Goal: Task Accomplishment & Management: Use online tool/utility

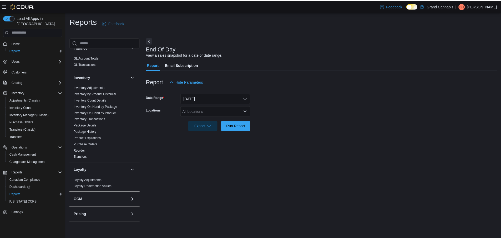
scroll to position [181, 0]
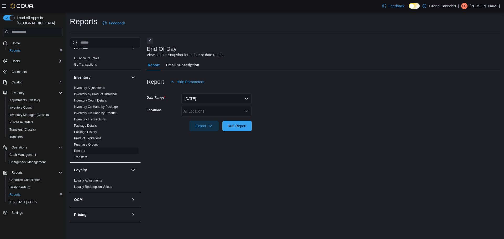
click at [81, 149] on link "Reorder" at bounding box center [79, 151] width 11 height 4
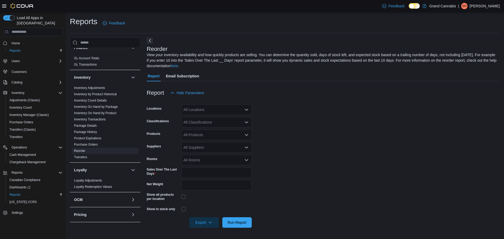
click at [221, 107] on div "All Locations" at bounding box center [217, 110] width 70 height 11
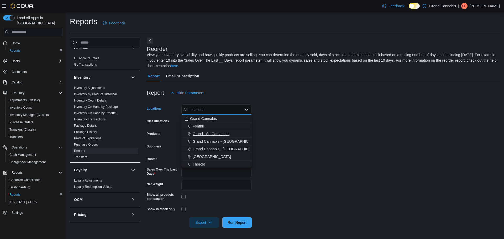
click at [211, 132] on span "Grand - St. Catharines" at bounding box center [211, 133] width 37 height 5
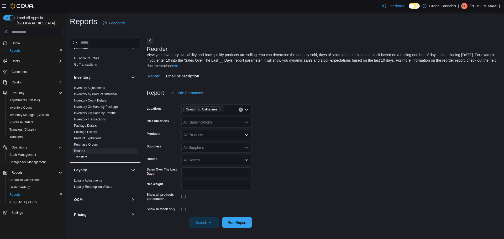
click at [304, 124] on form "Locations [GEOGRAPHIC_DATA] Classifications All Classifications Products All Pr…" at bounding box center [323, 163] width 353 height 130
click at [228, 126] on div "All Classifications" at bounding box center [217, 122] width 70 height 11
click at [304, 120] on form "Locations [GEOGRAPHIC_DATA] Classifications All Classifications Products All Pr…" at bounding box center [323, 163] width 353 height 130
click at [219, 146] on div "All Suppliers" at bounding box center [217, 147] width 70 height 11
type input "***"
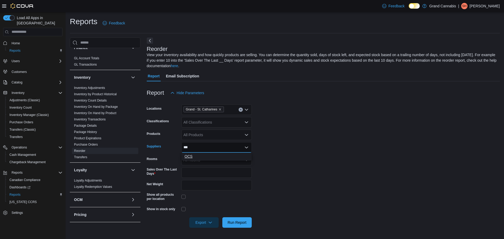
click at [217, 156] on span "OCS" at bounding box center [217, 156] width 64 height 5
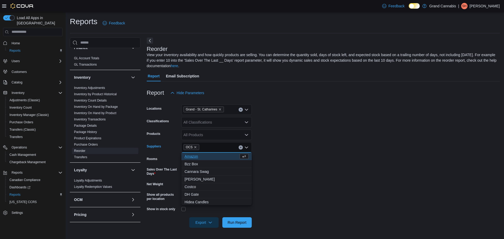
click at [357, 162] on form "Locations [GEOGRAPHIC_DATA] Classifications All Classifications Products All Pr…" at bounding box center [323, 163] width 353 height 130
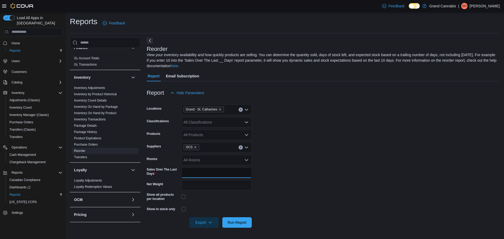
click at [196, 171] on input "*" at bounding box center [217, 173] width 70 height 11
type input "**"
click at [387, 164] on form "Locations [GEOGRAPHIC_DATA] Classifications All Classifications Products All Pr…" at bounding box center [323, 163] width 353 height 130
click at [247, 226] on span "Run Report" at bounding box center [237, 222] width 23 height 11
click at [242, 132] on div "All Products" at bounding box center [217, 135] width 70 height 11
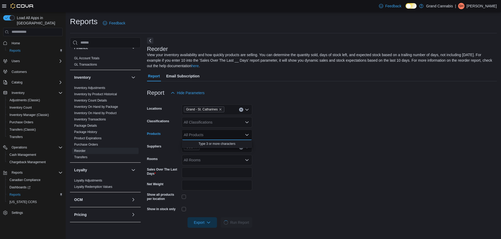
click at [207, 133] on div "All Products" at bounding box center [217, 135] width 70 height 11
click at [248, 122] on icon "Open list of options" at bounding box center [246, 122] width 3 height 2
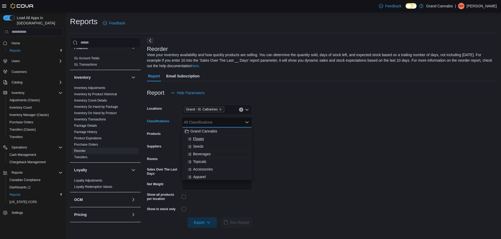
click at [201, 140] on span "Flower" at bounding box center [198, 138] width 11 height 5
click at [347, 140] on form "Locations [GEOGRAPHIC_DATA] Classifications Flower Combo box. Selected. Flower.…" at bounding box center [321, 163] width 349 height 130
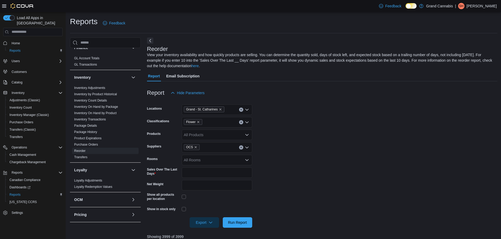
scroll to position [79, 0]
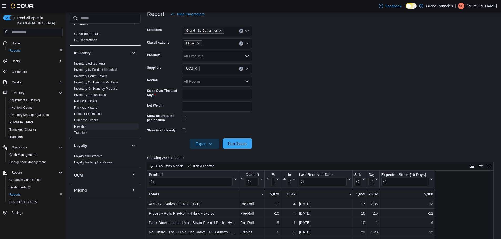
click at [238, 146] on span "Run Report" at bounding box center [237, 143] width 19 height 5
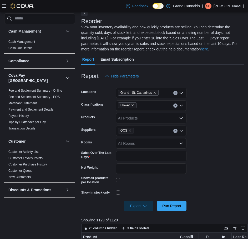
scroll to position [26, 0]
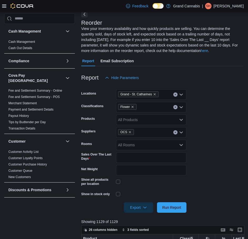
click at [87, 15] on button "Next" at bounding box center [84, 14] width 6 height 6
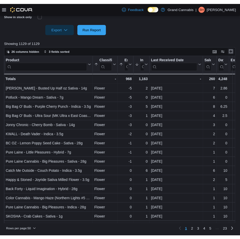
scroll to position [203, 0]
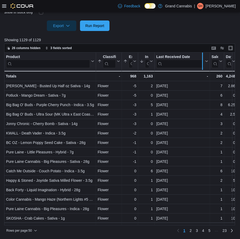
drag, startPoint x: 209, startPoint y: 66, endPoint x: 201, endPoint y: 64, distance: 8.3
click at [201, 64] on div at bounding box center [202, 61] width 4 height 17
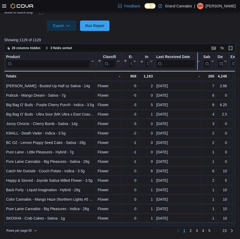
drag, startPoint x: 200, startPoint y: 64, endPoint x: 196, endPoint y: 62, distance: 5.1
click at [196, 62] on div at bounding box center [197, 61] width 4 height 17
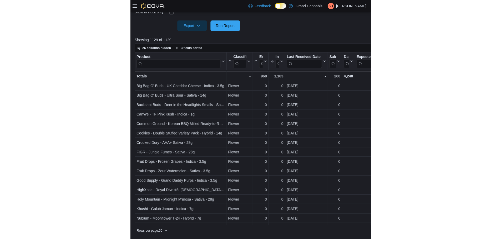
scroll to position [191, 0]
